Goal: Task Accomplishment & Management: Use online tool/utility

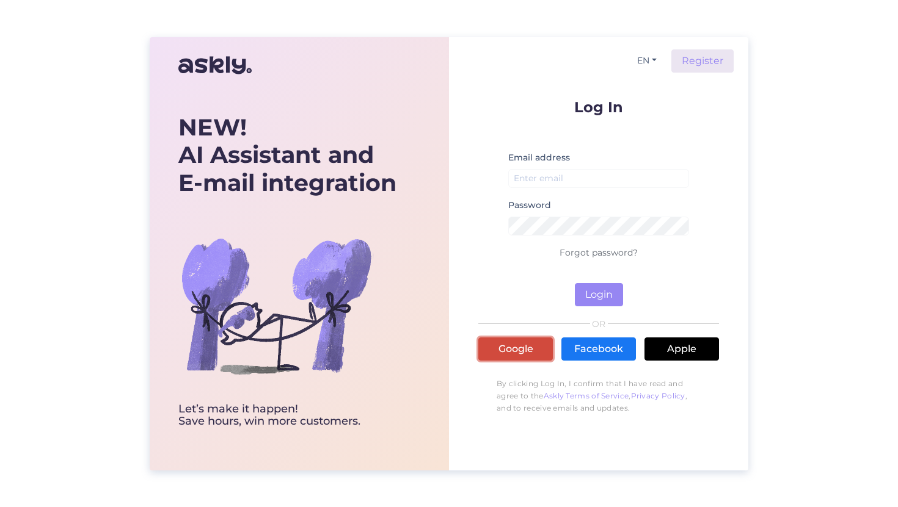
click at [501, 360] on link "Google" at bounding box center [515, 349] width 75 height 23
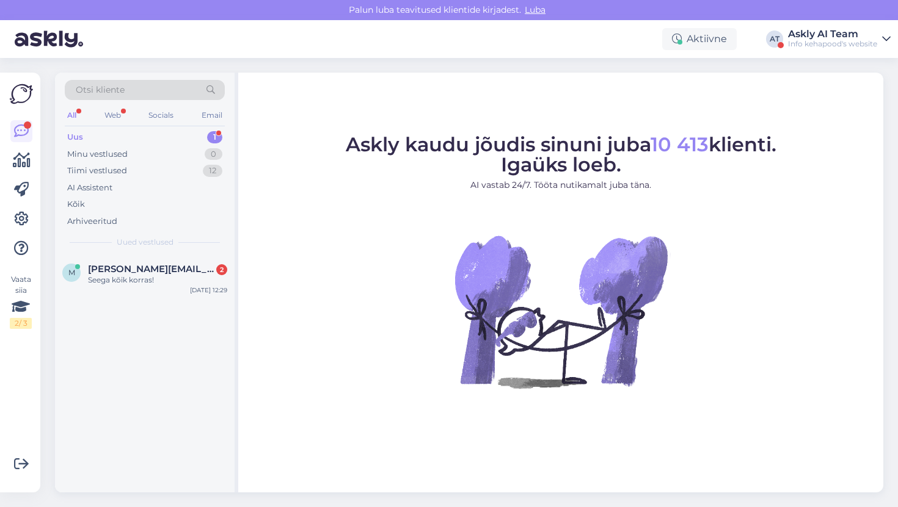
click at [840, 47] on div "Info kehapood's website" at bounding box center [832, 44] width 89 height 10
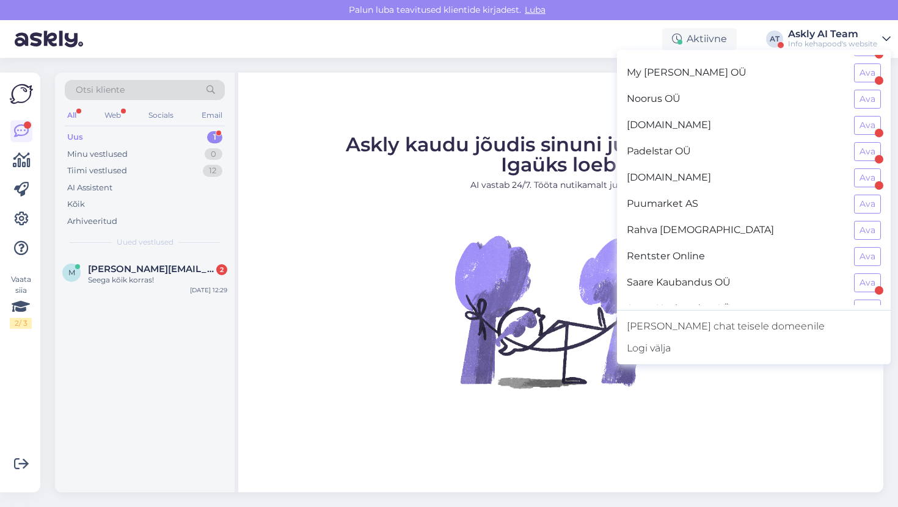
scroll to position [749, 0]
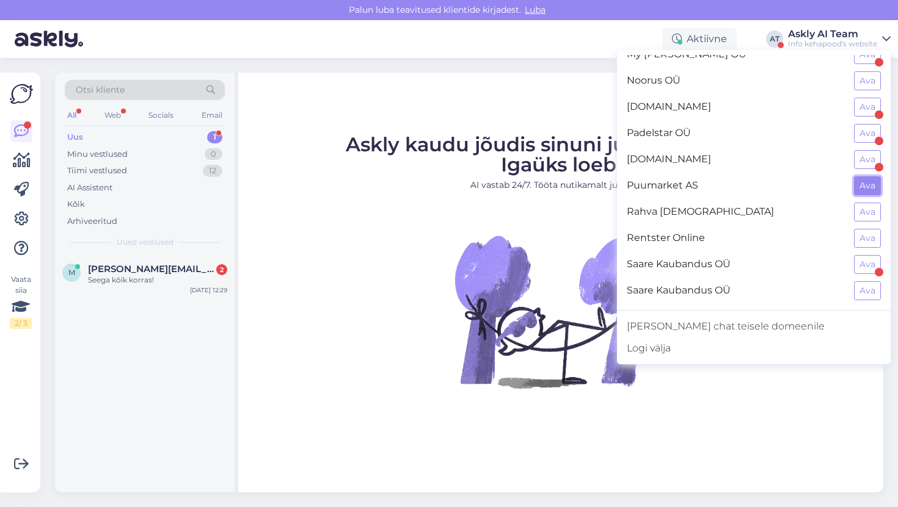
click at [873, 179] on button "Ava" at bounding box center [867, 185] width 27 height 19
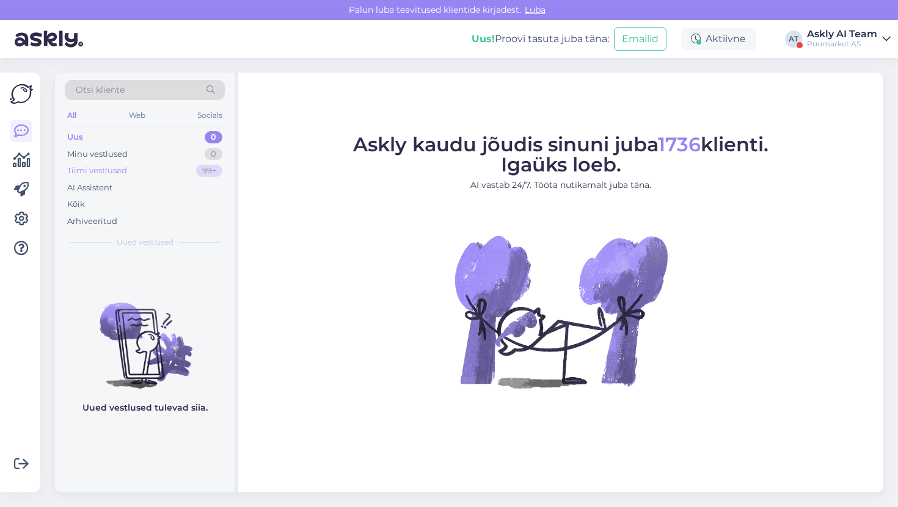
click at [161, 178] on div "Tiimi vestlused 99+" at bounding box center [145, 170] width 160 height 17
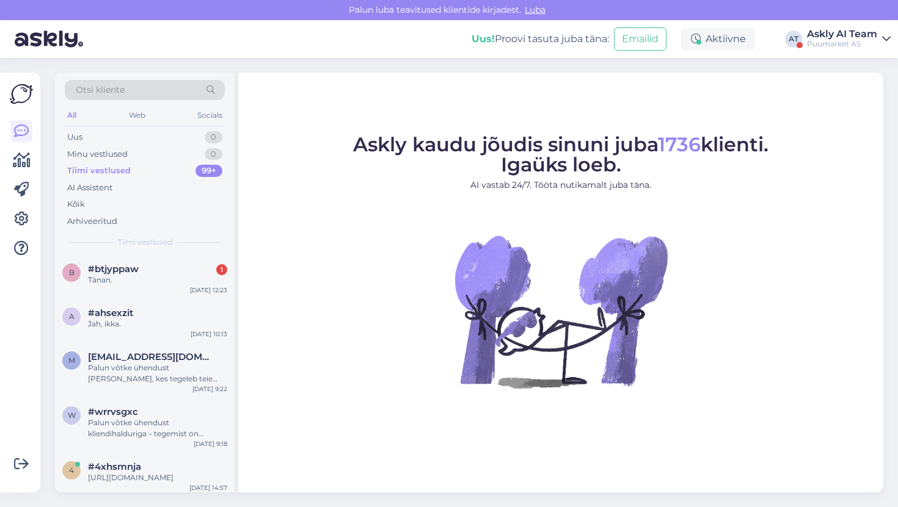
click at [109, 178] on div "Tiimi vestlused 99+" at bounding box center [145, 170] width 160 height 17
click at [101, 189] on div "AI Assistent" at bounding box center [89, 188] width 45 height 12
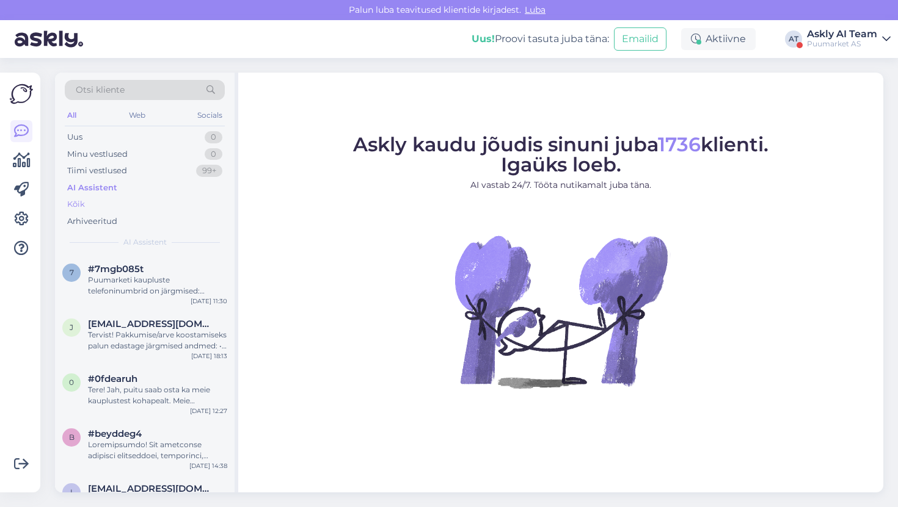
click at [84, 201] on div "Kõik" at bounding box center [76, 204] width 18 height 12
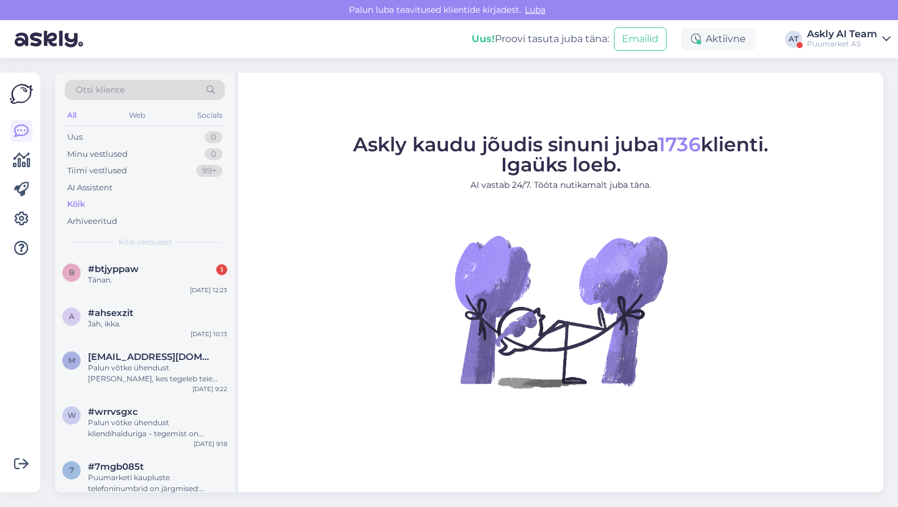
click at [40, 223] on div "Võimalused Veendu, et Askly loob sulle väärtust. Sulge Ühenda FB ja IG sõnumid …" at bounding box center [24, 282] width 48 height 449
click at [24, 218] on icon at bounding box center [21, 219] width 15 height 15
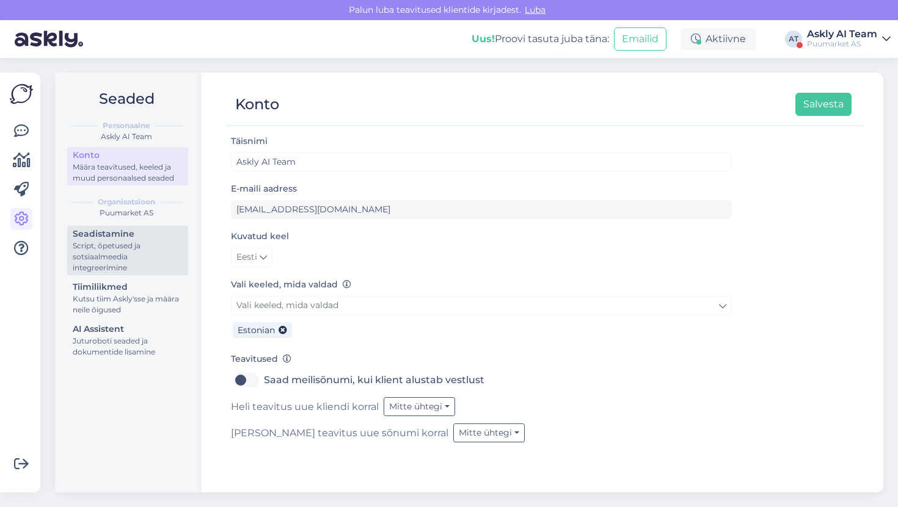
click at [114, 233] on div "Seadistamine" at bounding box center [128, 234] width 110 height 13
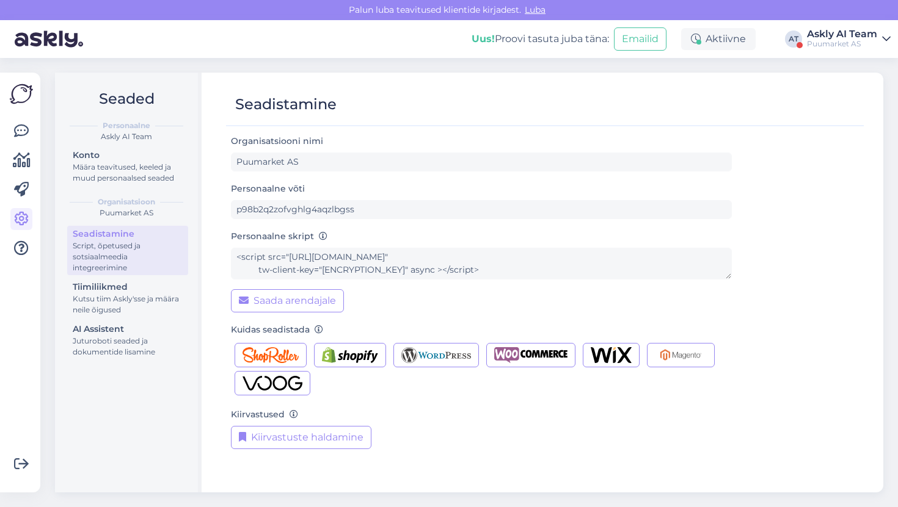
click at [114, 273] on div "Script, õpetused ja sotsiaalmeedia integreerimine" at bounding box center [128, 257] width 110 height 33
click at [111, 305] on div "Kutsu tiim Askly'sse ja määra neile õigused" at bounding box center [128, 305] width 110 height 22
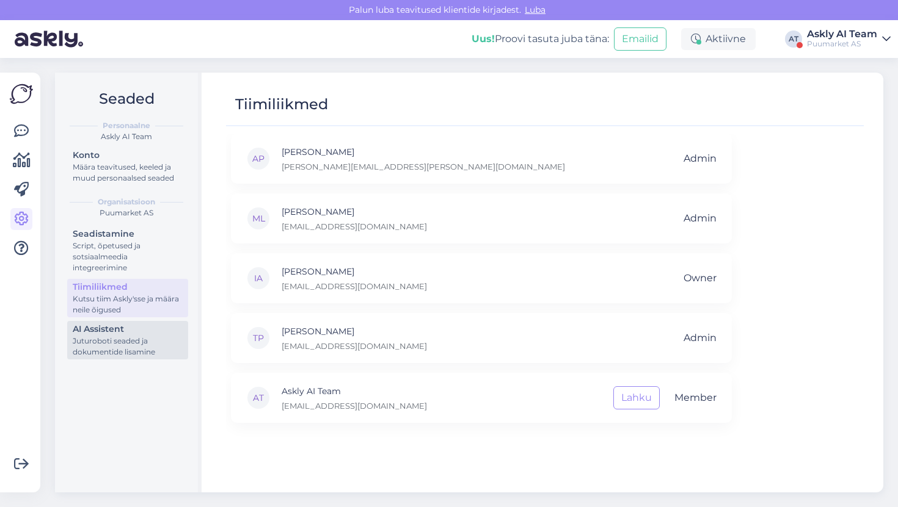
click at [111, 341] on div "Juturoboti seaded ja dokumentide lisamine" at bounding box center [128, 347] width 110 height 22
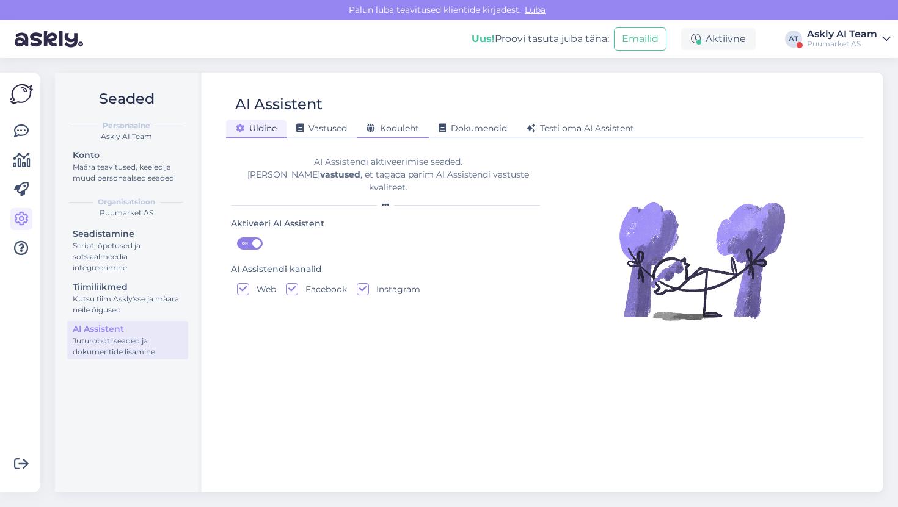
click at [407, 122] on div "Koduleht" at bounding box center [393, 129] width 72 height 19
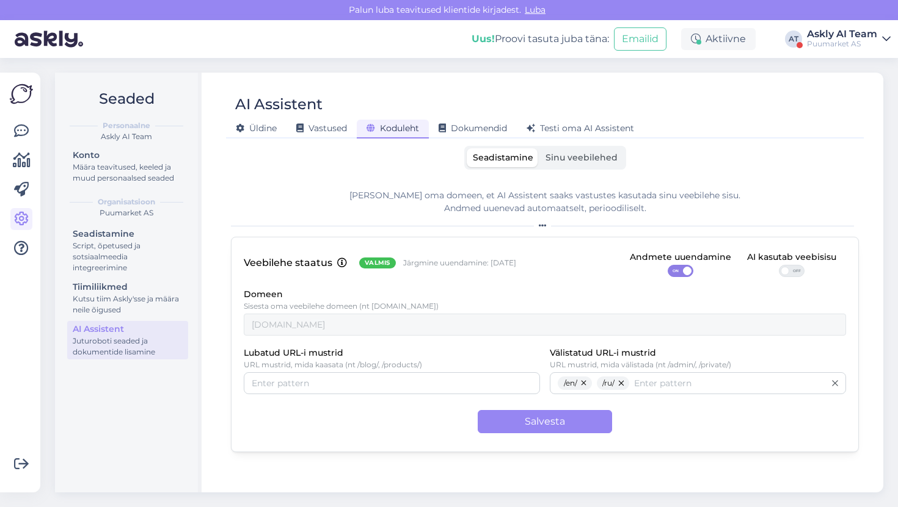
click at [575, 163] on label "Sinu veebilehed" at bounding box center [581, 157] width 84 height 19
click at [539, 148] on input "Sinu veebilehed" at bounding box center [539, 148] width 0 height 0
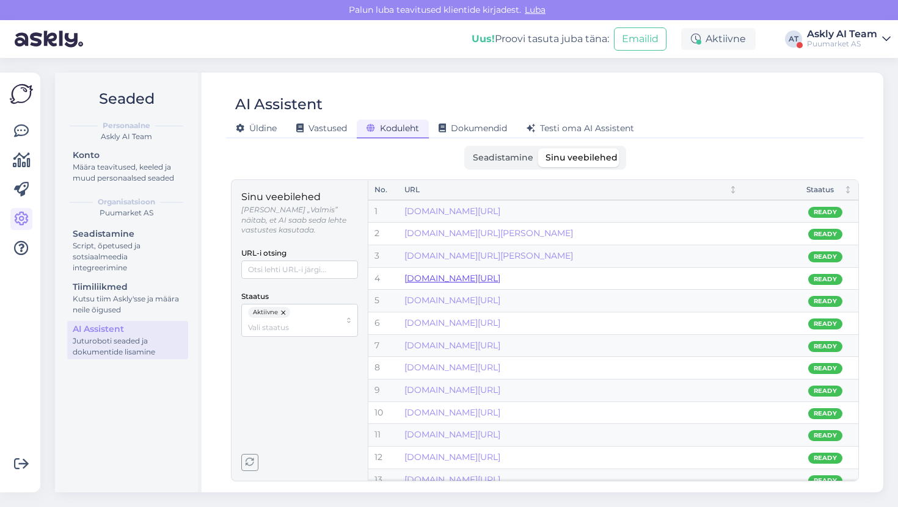
click at [500, 276] on link "puumarket.ee/kaubamark/velux/" at bounding box center [452, 278] width 96 height 11
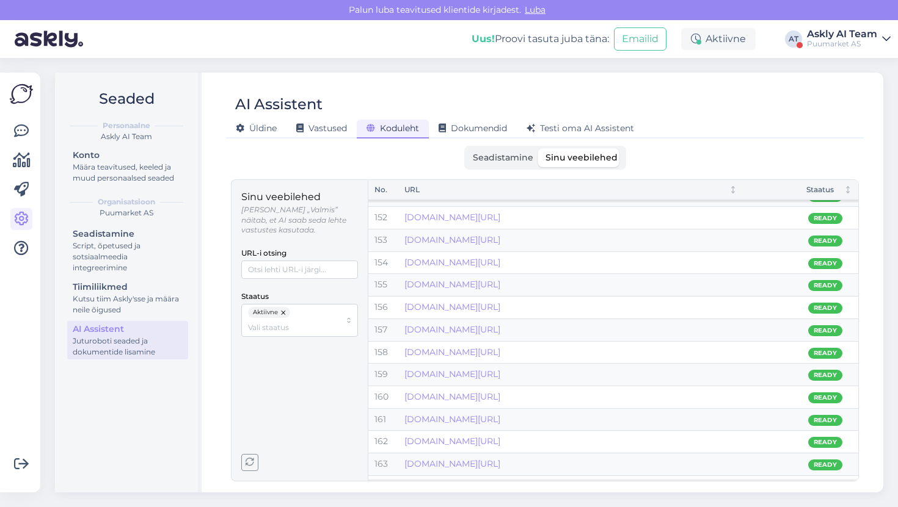
scroll to position [3470, 0]
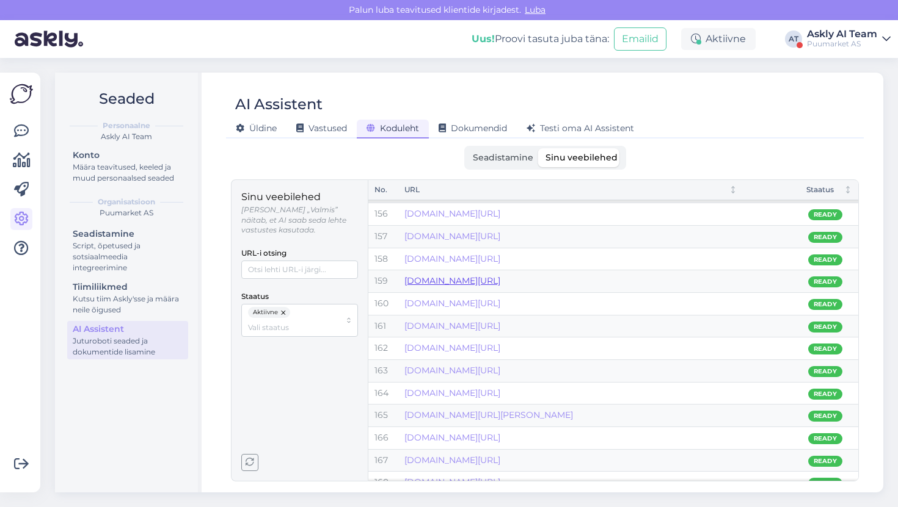
click at [479, 282] on link "puumarket.ee/contacts/hulgimyyk/" at bounding box center [452, 280] width 96 height 11
click at [429, 307] on link "puumarket.ee/contacts/administratsioon/" at bounding box center [452, 303] width 96 height 11
click at [380, 74] on div "AI Assistent Üldine Vastused Koduleht Dokumendid Testi oma AI Assistent Seadist…" at bounding box center [544, 283] width 677 height 420
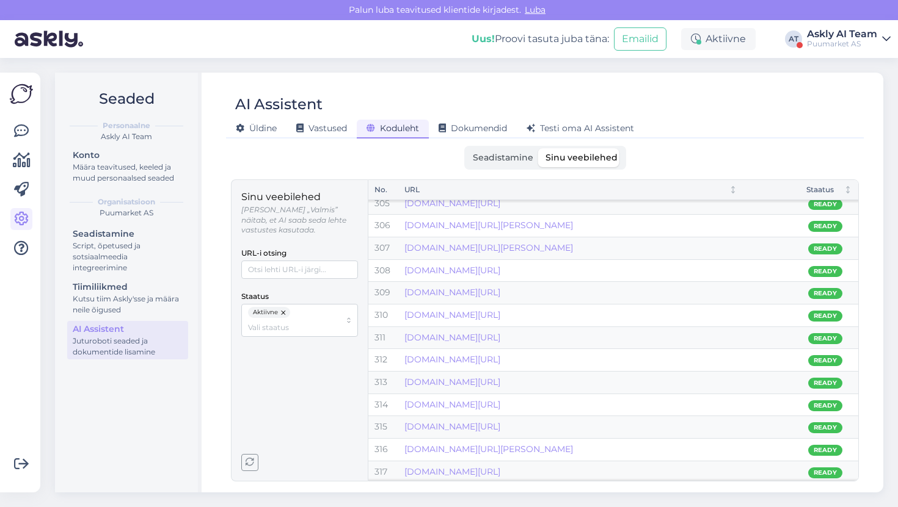
scroll to position [6823, 0]
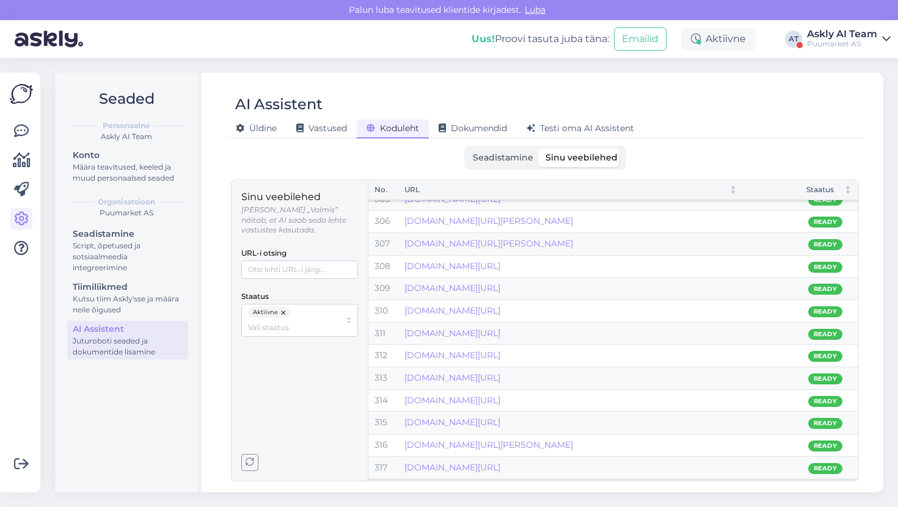
click at [506, 160] on span "Seadistamine" at bounding box center [503, 157] width 60 height 11
click at [467, 148] on input "Seadistamine" at bounding box center [467, 148] width 0 height 0
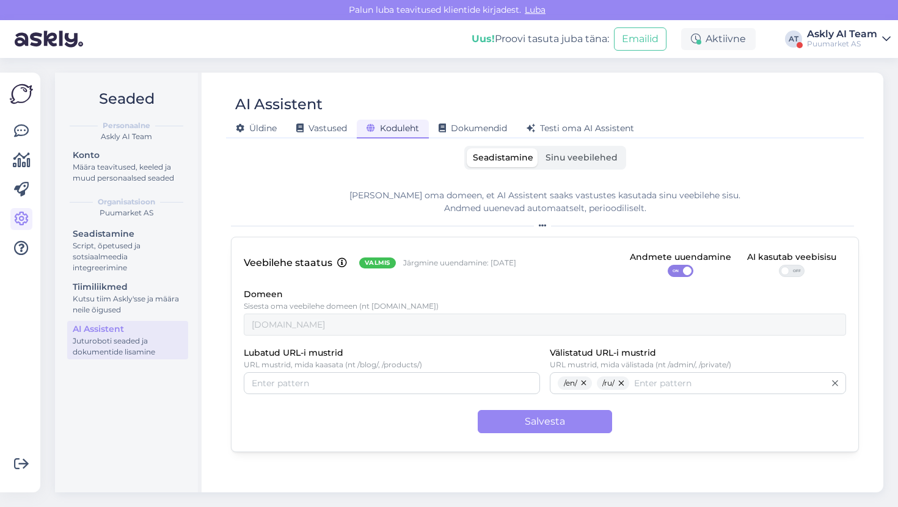
click at [539, 162] on label "Seadistamine" at bounding box center [503, 157] width 73 height 19
click at [467, 148] on input "Seadistamine" at bounding box center [467, 148] width 0 height 0
click at [547, 161] on span "Sinu veebilehed" at bounding box center [581, 157] width 72 height 11
click at [539, 148] on input "Sinu veebilehed" at bounding box center [539, 148] width 0 height 0
